Goal: Transaction & Acquisition: Purchase product/service

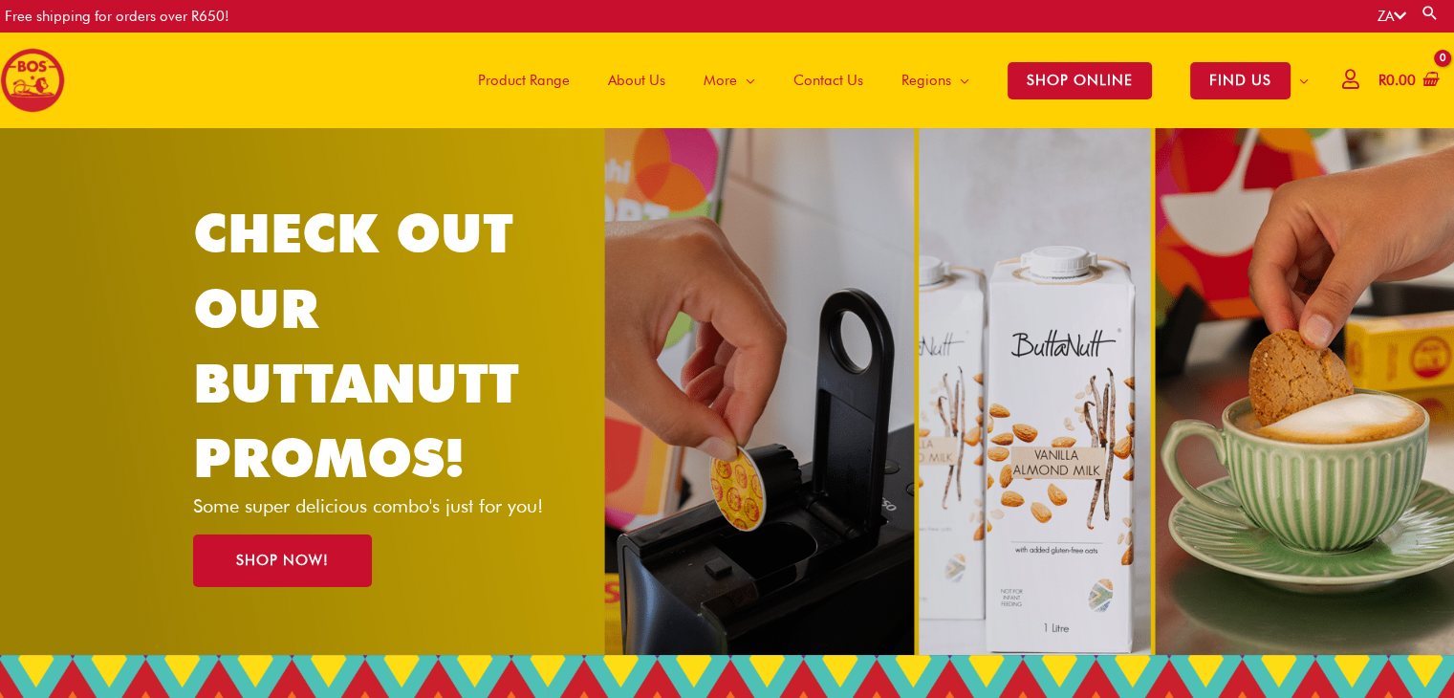
click at [548, 80] on span "Product Range" at bounding box center [524, 80] width 92 height 57
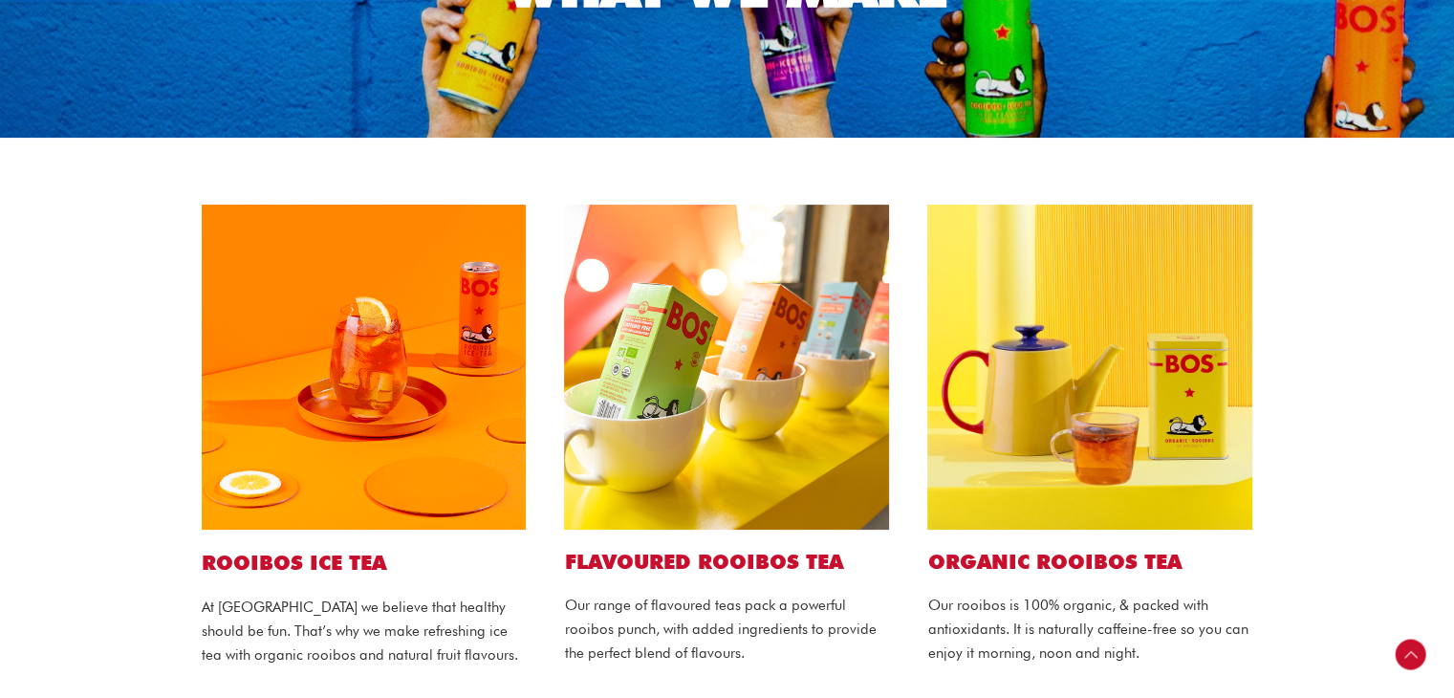
scroll to position [350, 0]
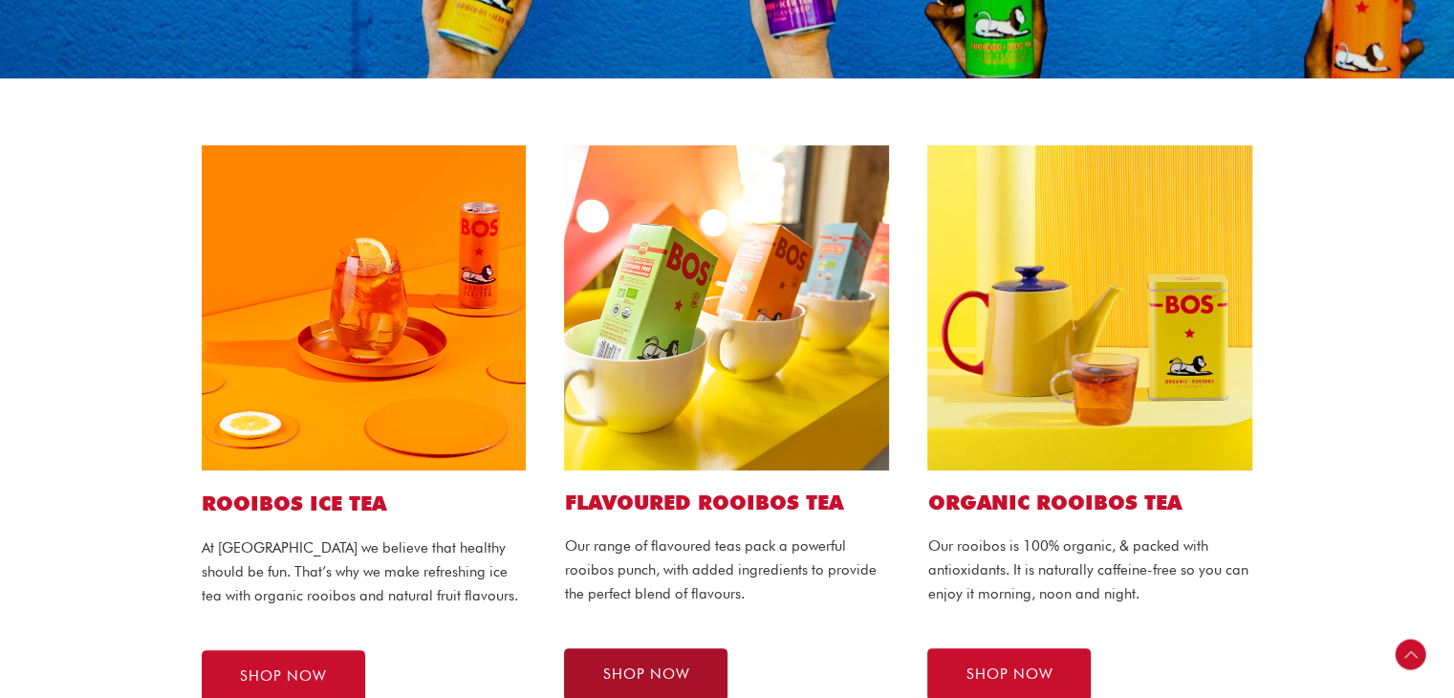
click at [680, 670] on span "SHOP NOW" at bounding box center [645, 674] width 87 height 14
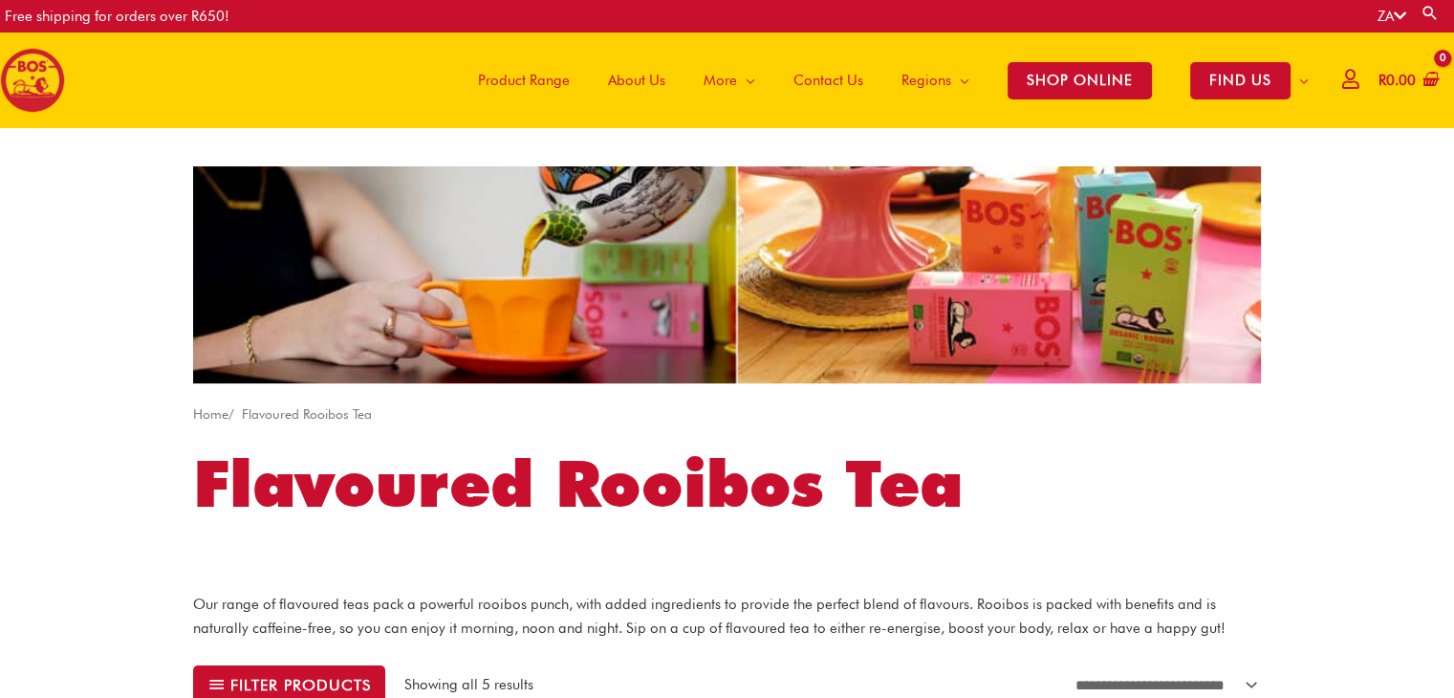
click at [547, 90] on span "Product Range" at bounding box center [524, 80] width 92 height 57
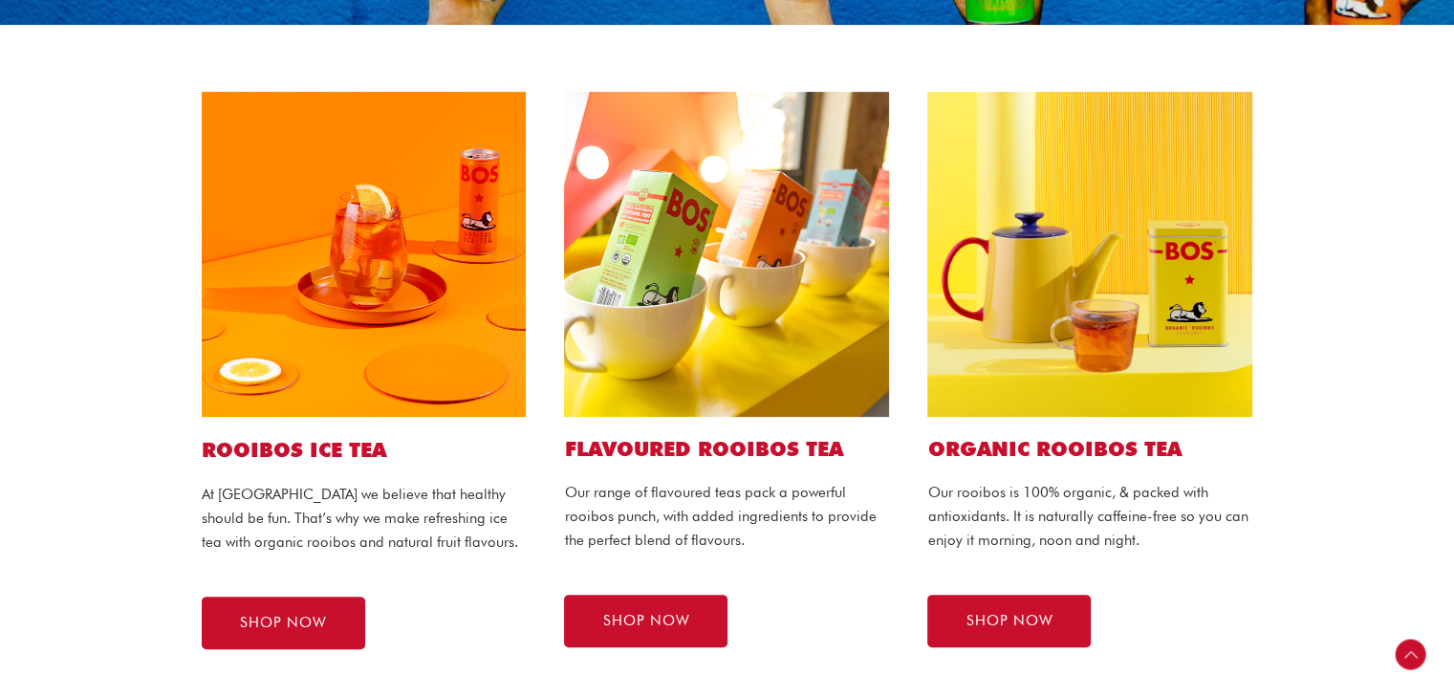
scroll to position [404, 0]
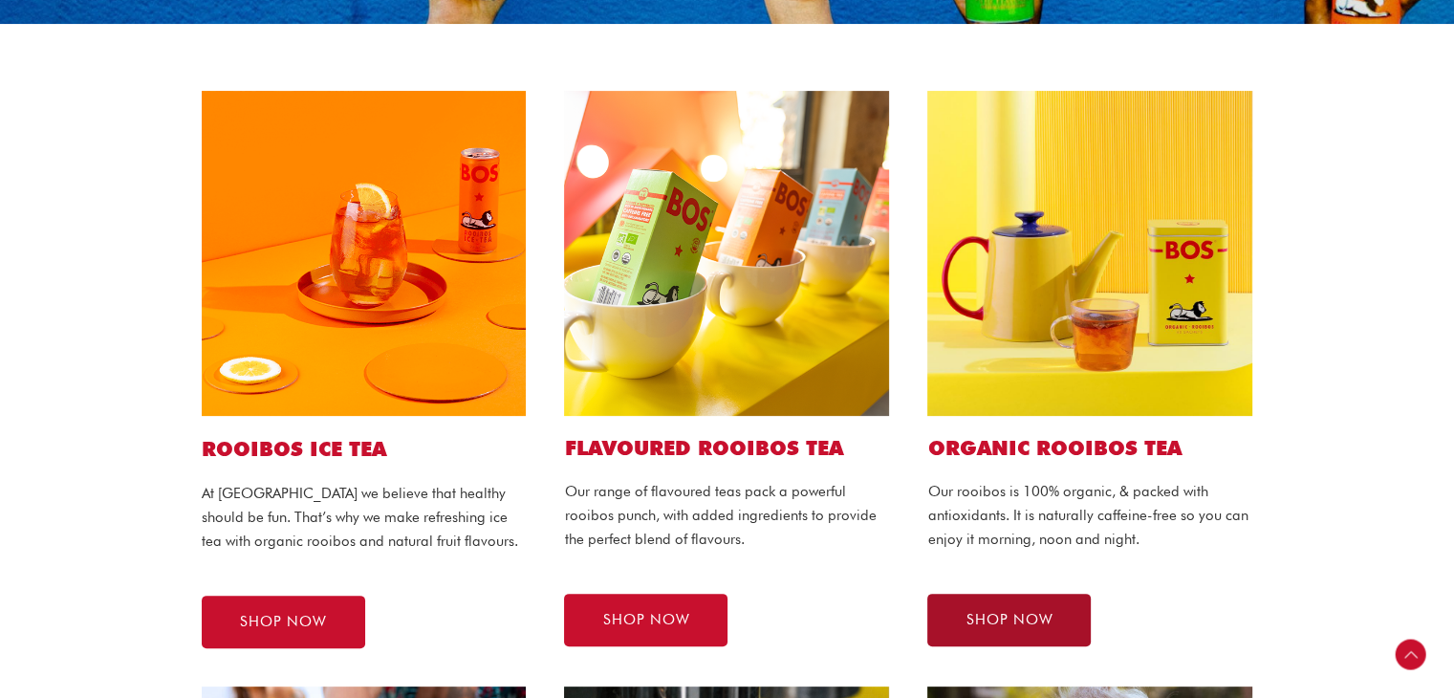
click at [1059, 613] on link "SHOP NOW" at bounding box center [1008, 620] width 163 height 53
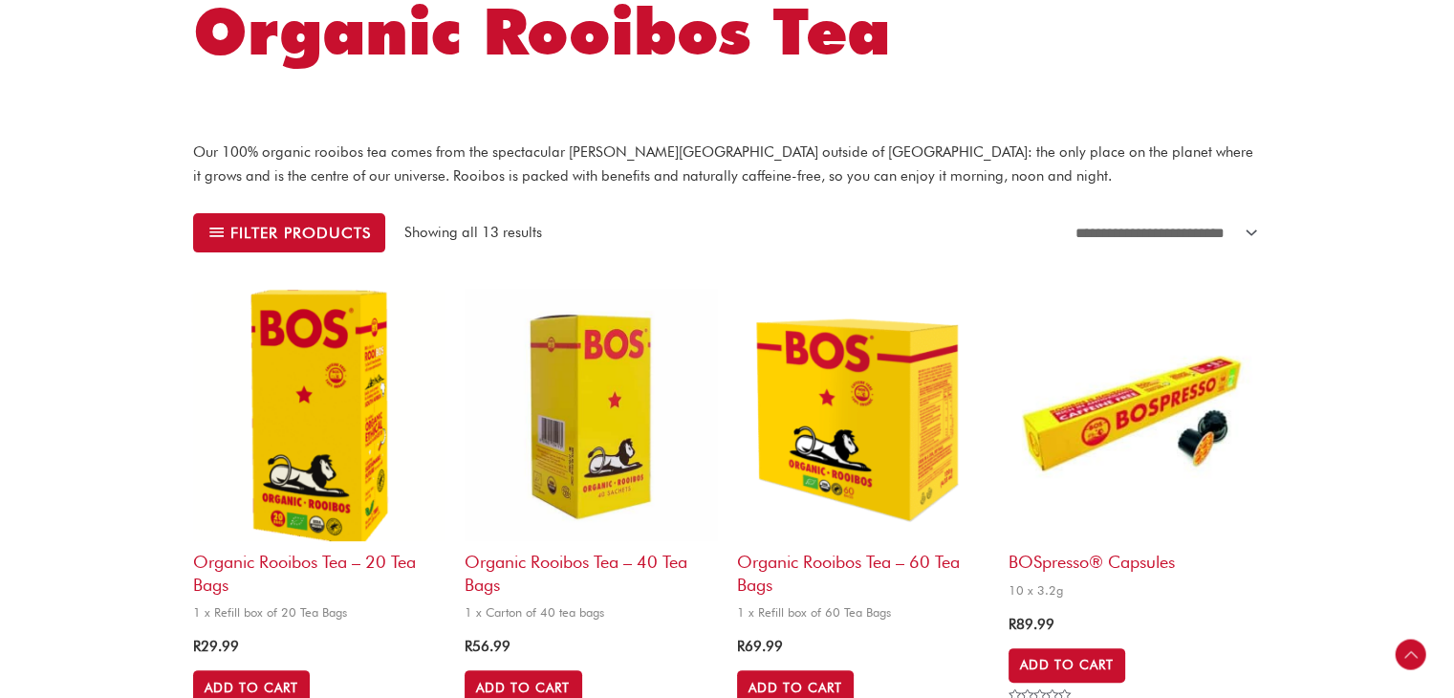
scroll to position [454, 0]
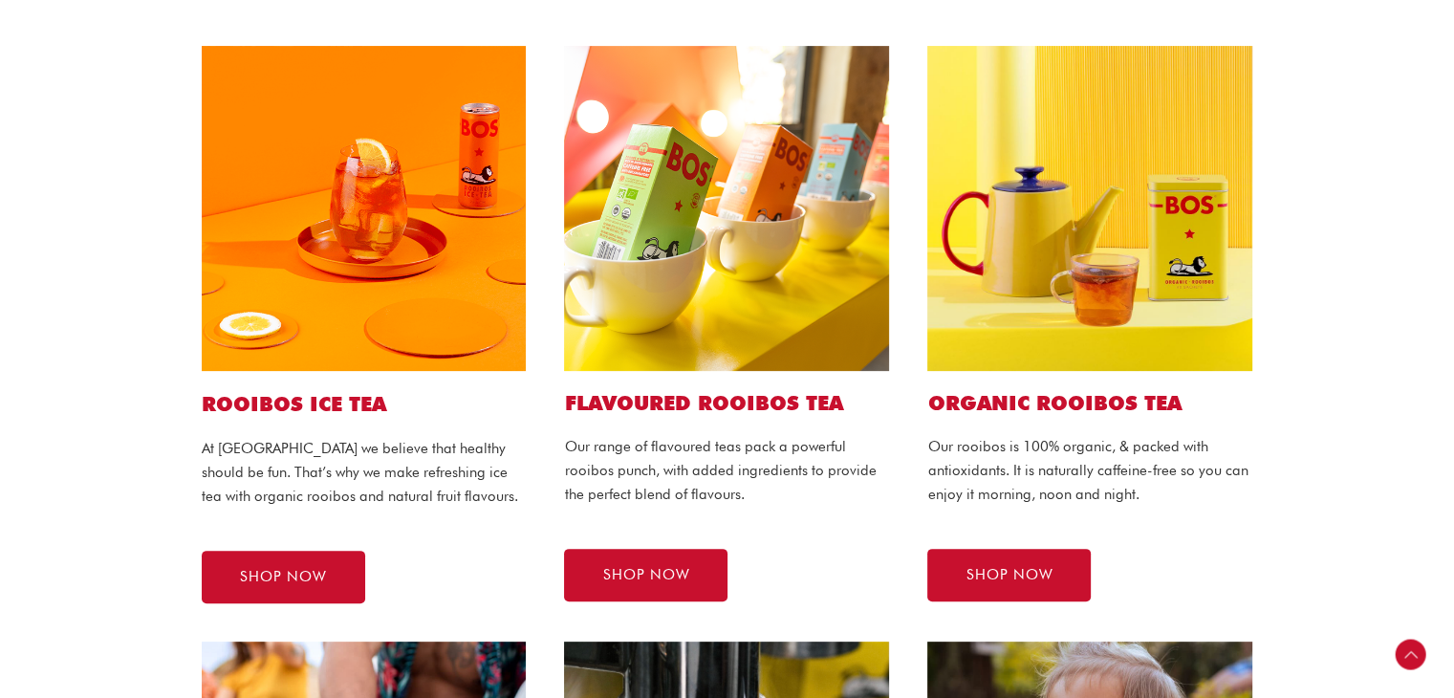
scroll to position [446, 0]
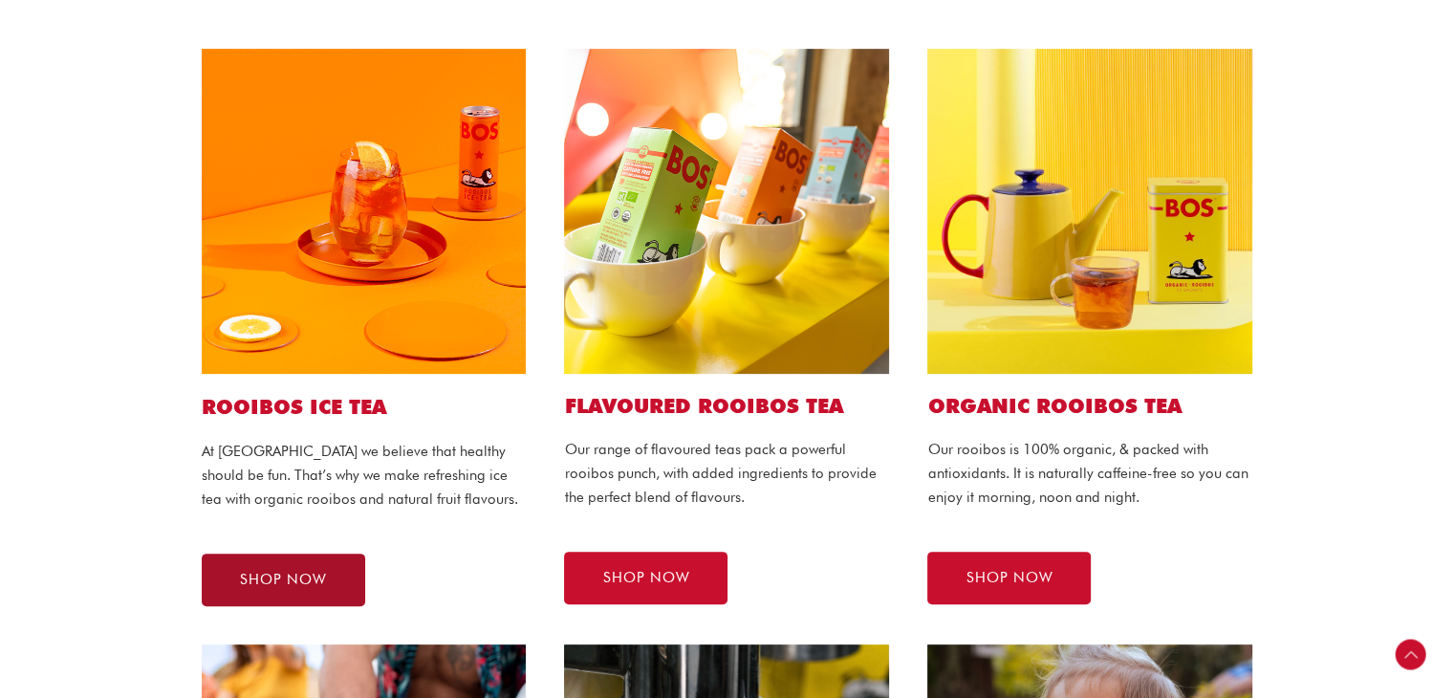
click at [259, 574] on span "SHOP NOW" at bounding box center [283, 580] width 87 height 14
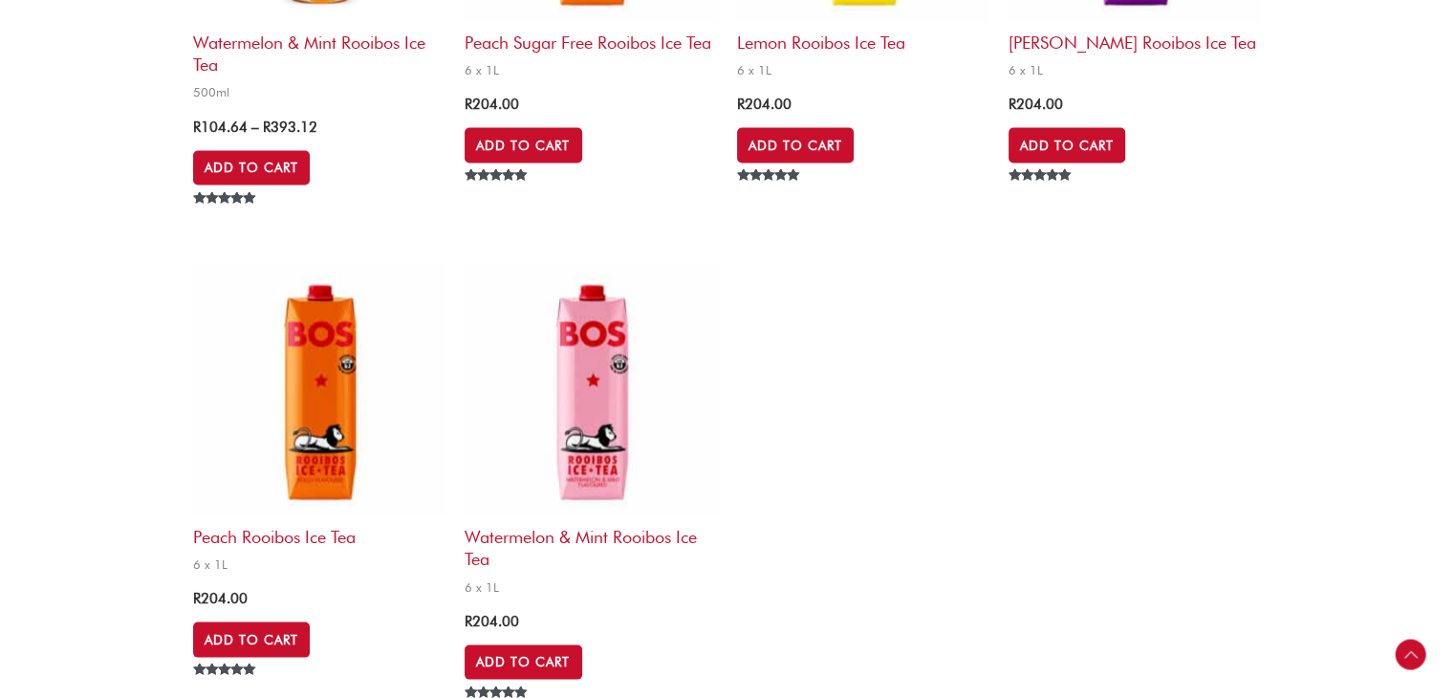
scroll to position [3927, 0]
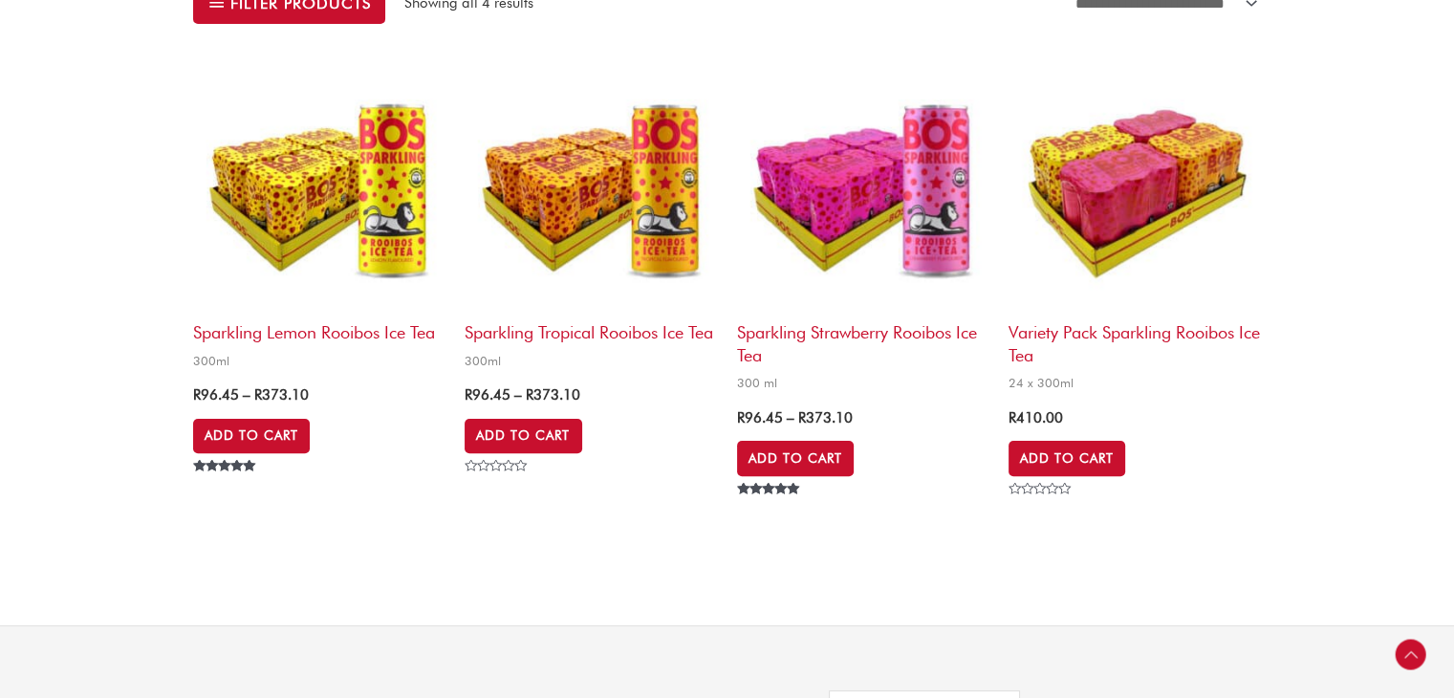
scroll to position [367, 0]
